Goal: Check status: Check status

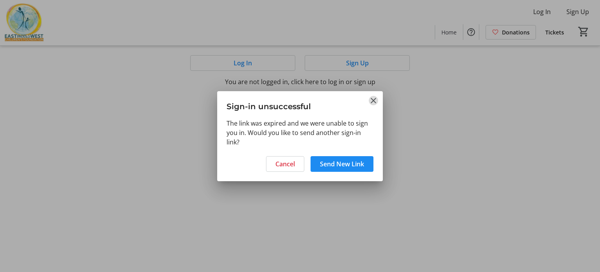
click at [372, 102] on mat-icon "Close" at bounding box center [373, 100] width 9 height 9
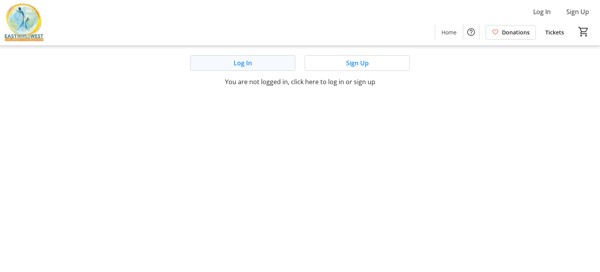
click at [244, 65] on span "Log In" at bounding box center [243, 62] width 18 height 9
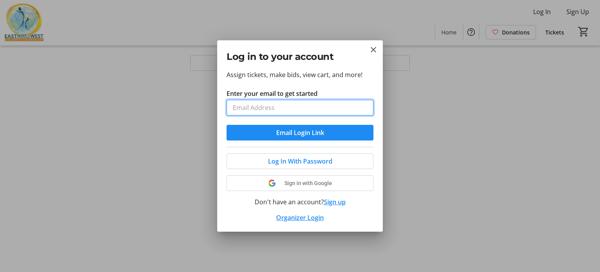
click at [334, 106] on input "Enter your email to get started" at bounding box center [300, 108] width 147 height 16
type input "[PERSON_NAME][EMAIL_ADDRESS][PERSON_NAME][DOMAIN_NAME]"
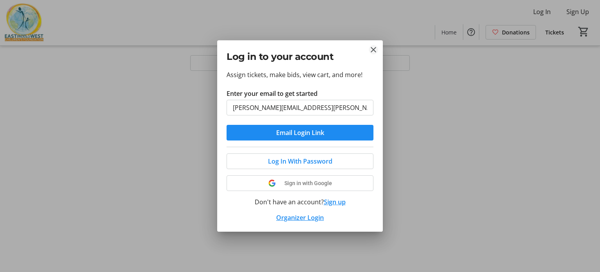
click at [373, 51] on mat-icon "Close" at bounding box center [373, 49] width 9 height 9
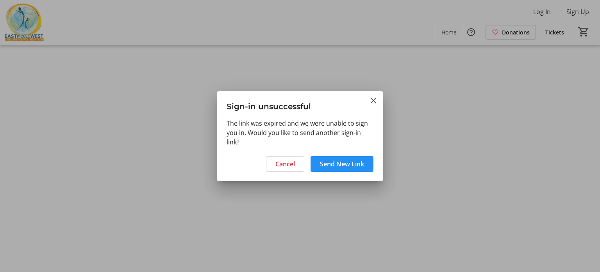
click at [347, 161] on span "Send New Link" at bounding box center [342, 163] width 44 height 9
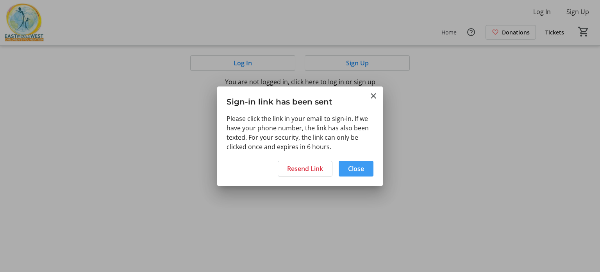
click at [341, 172] on span at bounding box center [356, 168] width 35 height 19
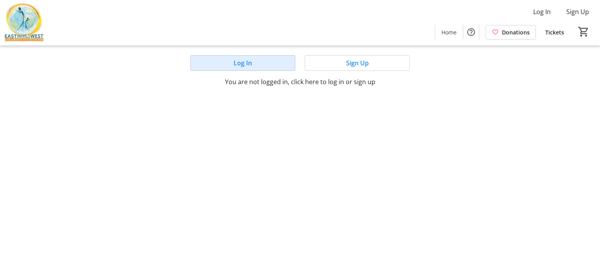
click at [246, 64] on span "Log In" at bounding box center [243, 62] width 18 height 9
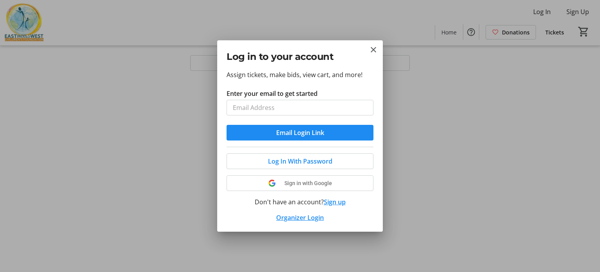
click at [287, 111] on input "Enter your email to get started" at bounding box center [300, 108] width 147 height 16
type input "[PERSON_NAME][EMAIL_ADDRESS][PERSON_NAME][DOMAIN_NAME]"
click at [307, 134] on span "Email Login Link" at bounding box center [300, 132] width 48 height 9
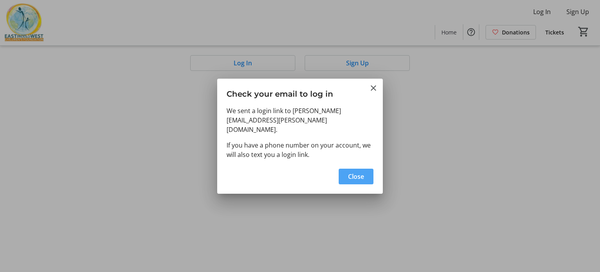
click at [358, 173] on span "Close" at bounding box center [356, 176] width 16 height 9
